Goal: Information Seeking & Learning: Learn about a topic

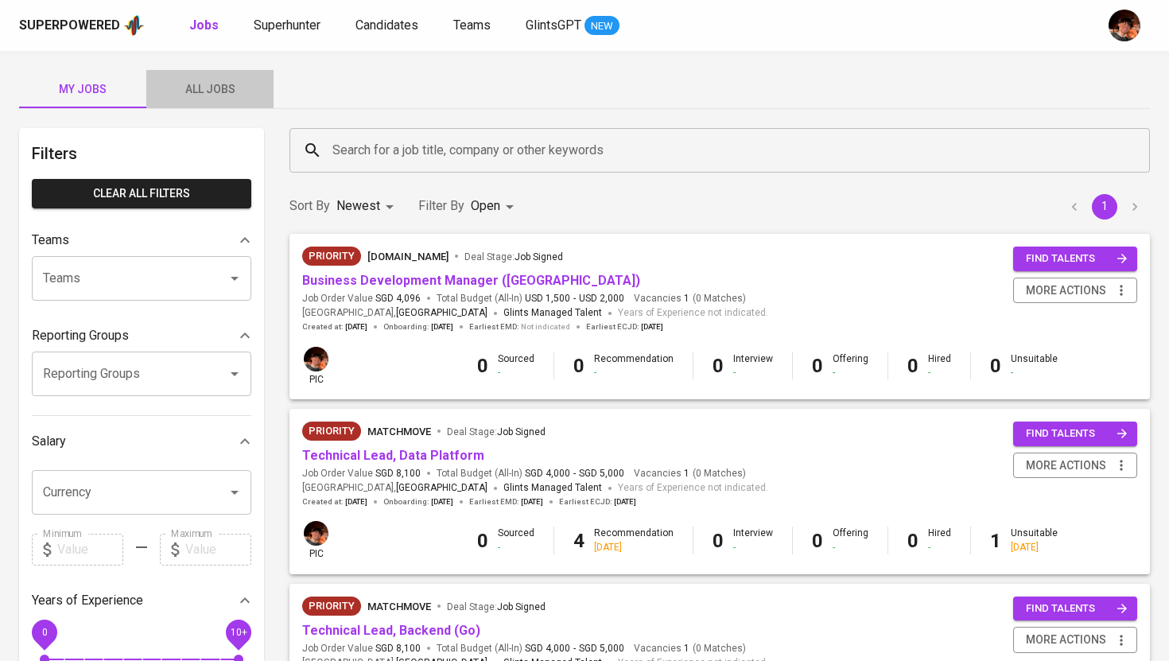
click at [207, 94] on span "All Jobs" at bounding box center [210, 90] width 108 height 20
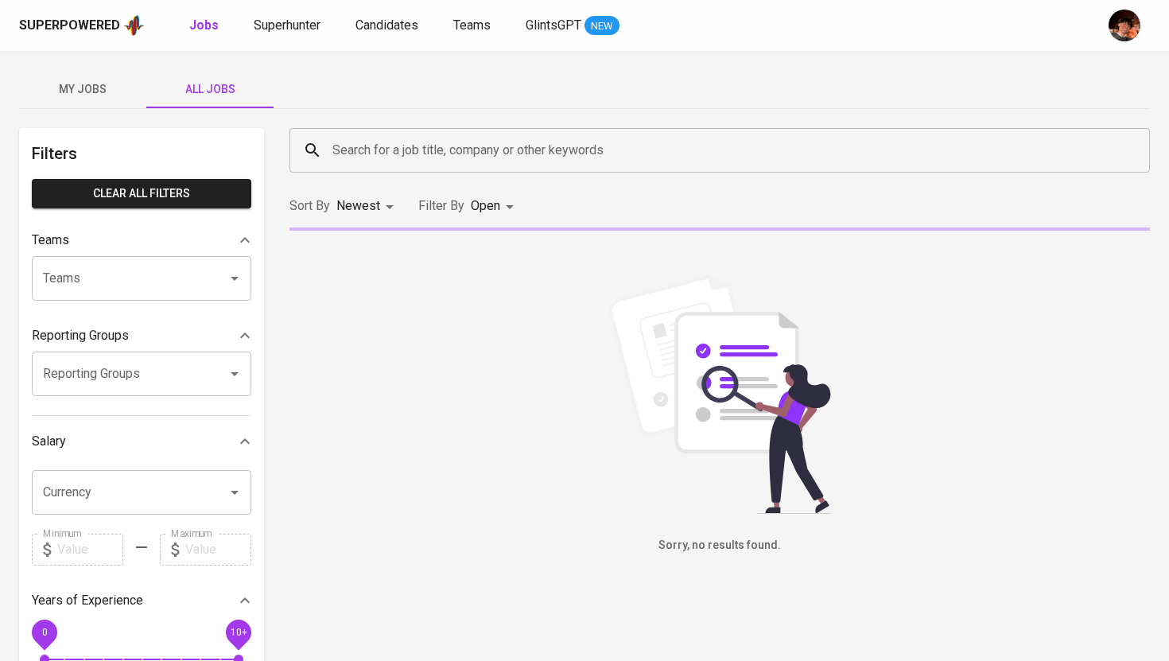
click at [362, 147] on input "Search for a job title, company or other keywords" at bounding box center [724, 150] width 791 height 30
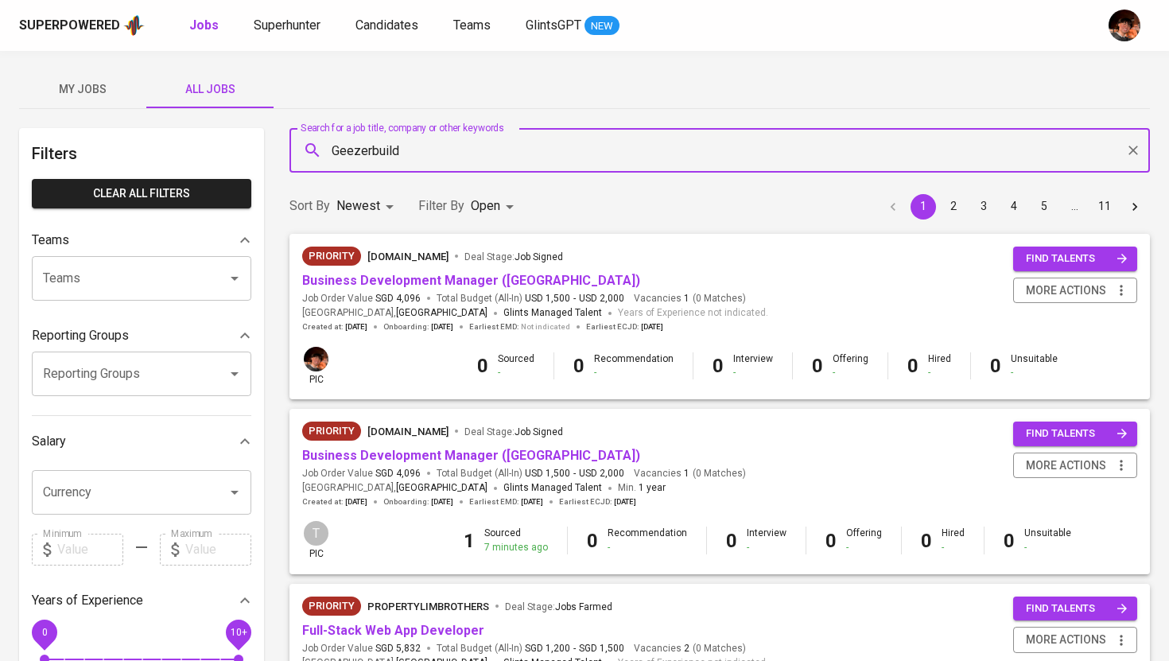
type input "Geezerbuild"
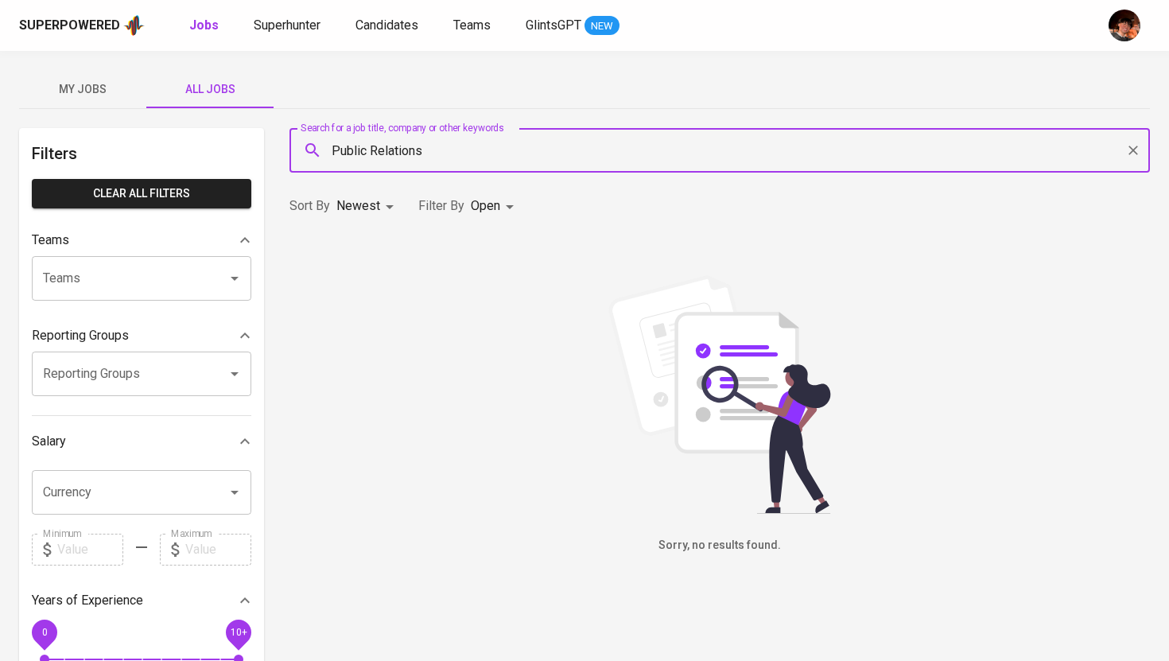
click at [437, 152] on input "Public Relations" at bounding box center [724, 150] width 791 height 30
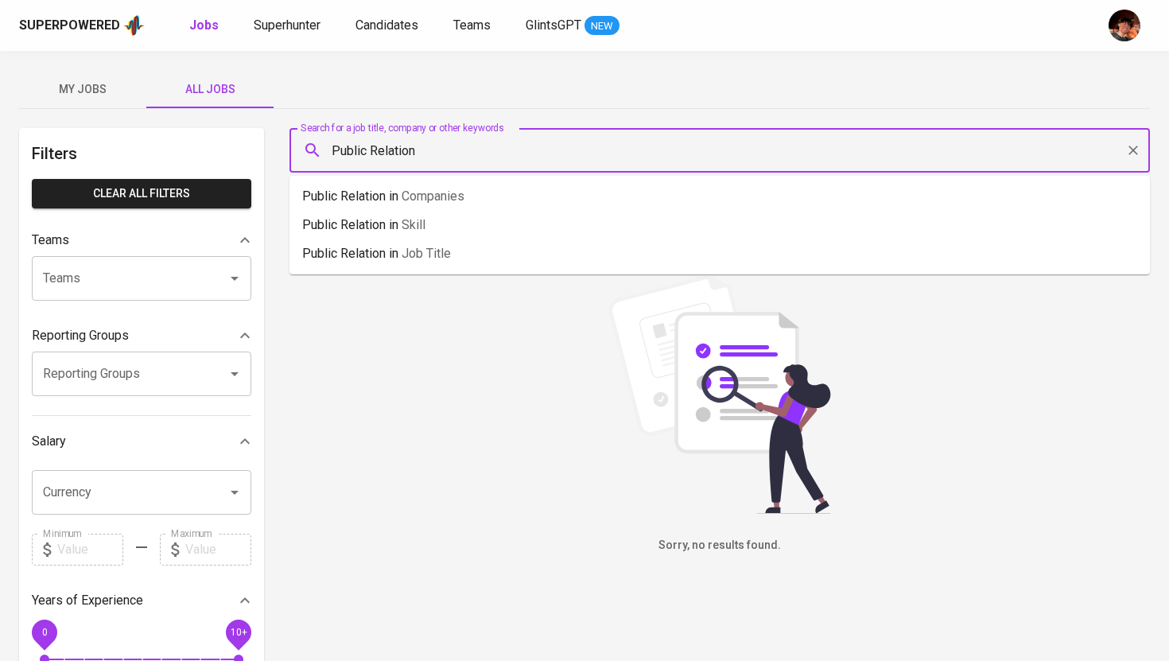
type input "Public Relation"
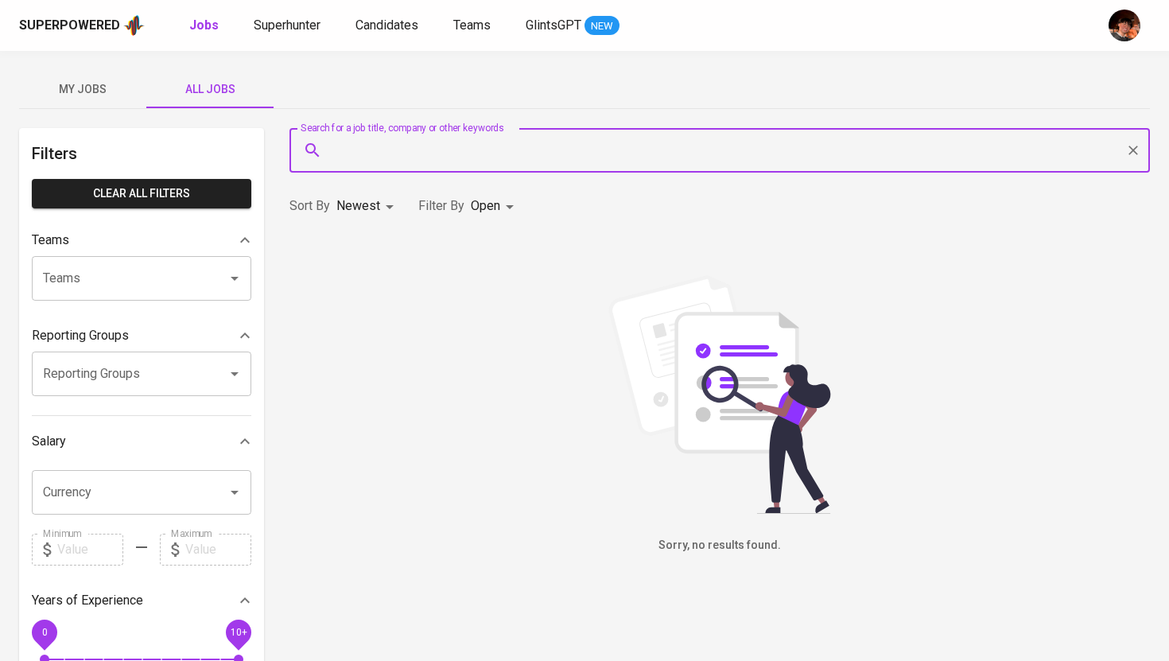
click at [97, 82] on span "My Jobs" at bounding box center [83, 90] width 108 height 20
